Goal: Information Seeking & Learning: Learn about a topic

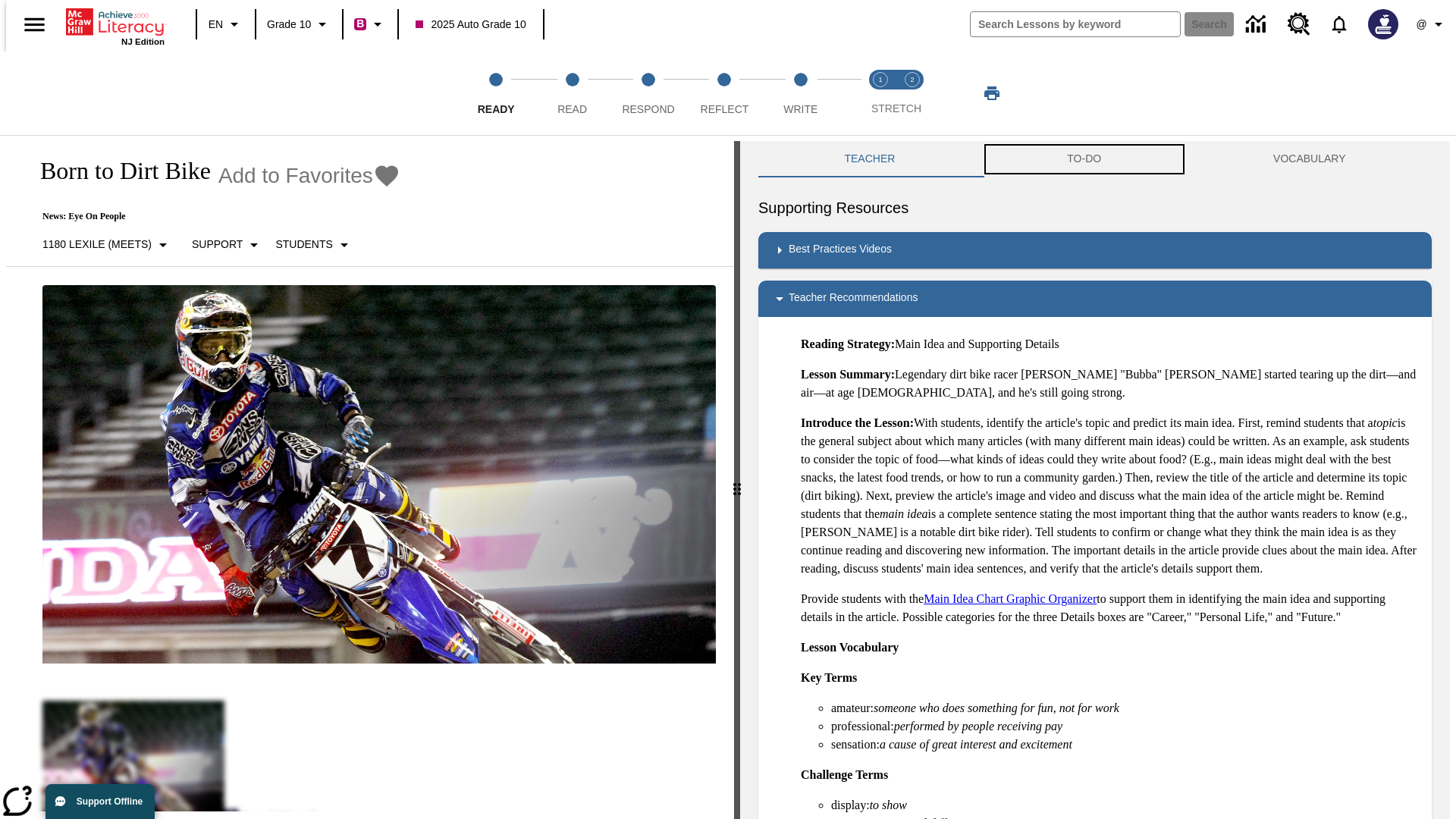
click at [1084, 160] on button "TO-DO" at bounding box center [1084, 160] width 206 height 36
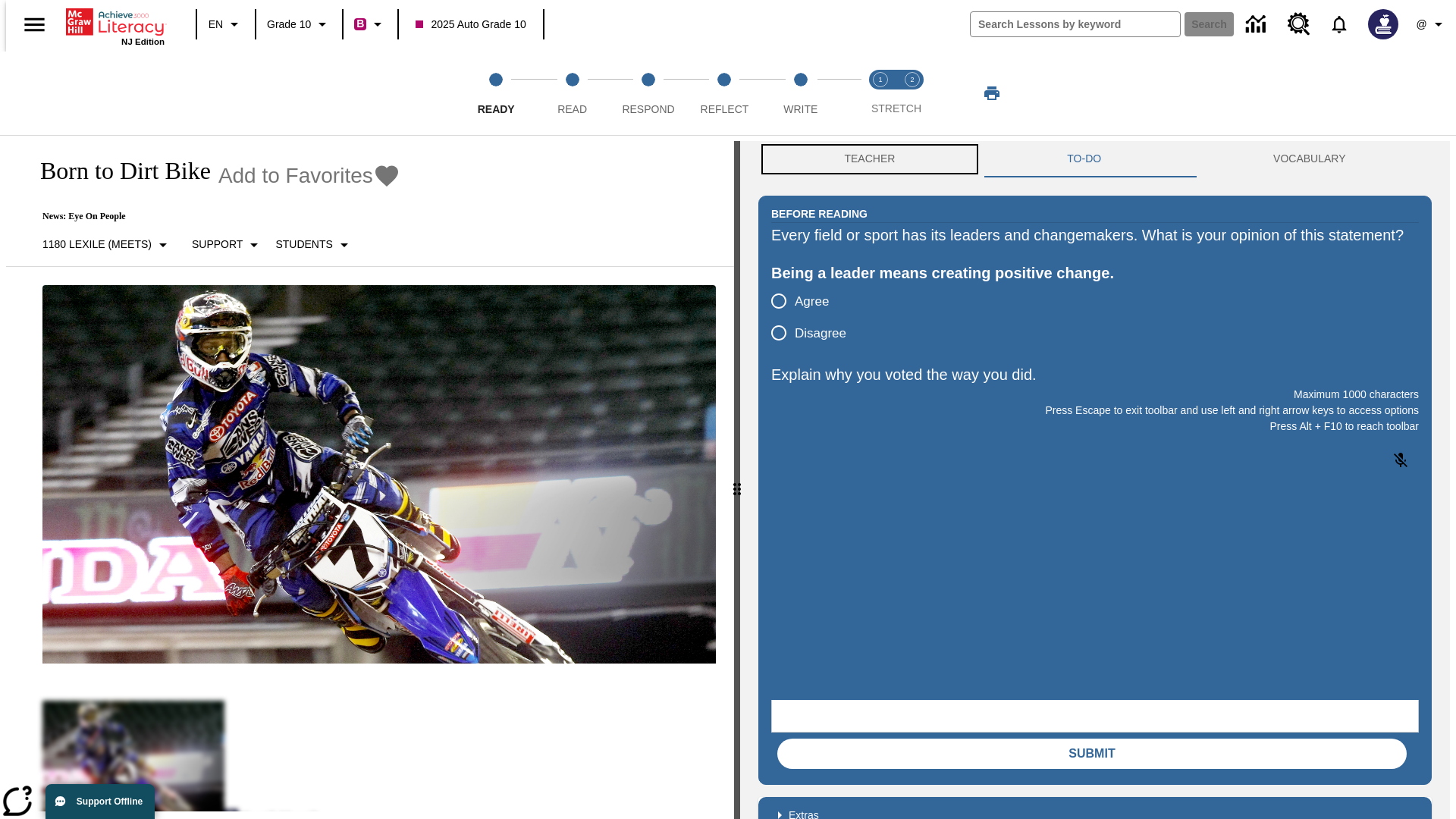
scroll to position [1, 0]
drag, startPoint x: 866, startPoint y: 160, endPoint x: 566, endPoint y: 465, distance: 427.8
click at [866, 160] on button "Teacher" at bounding box center [869, 159] width 223 height 36
